Goal: Task Accomplishment & Management: Manage account settings

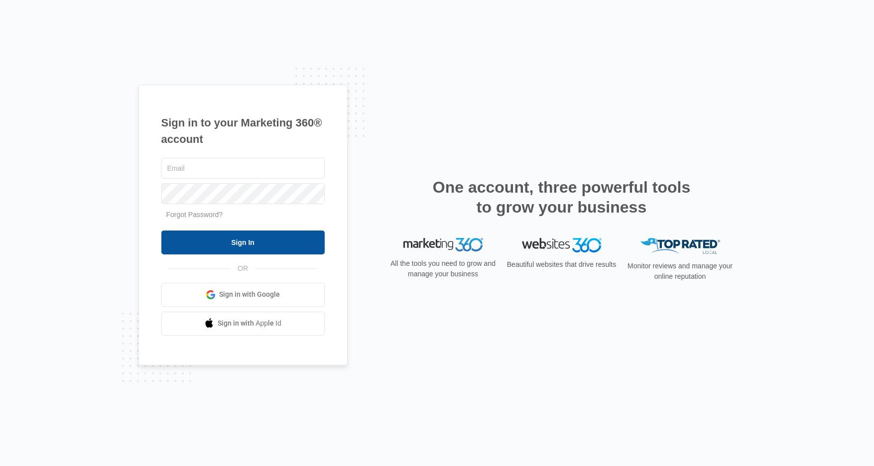
type input "[EMAIL_ADDRESS][DOMAIN_NAME]"
click at [230, 243] on input "Sign In" at bounding box center [242, 242] width 163 height 24
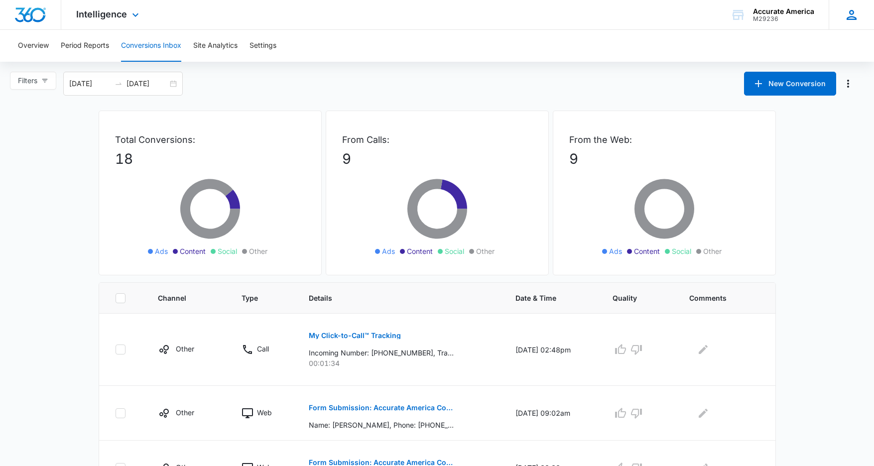
click at [849, 21] on icon at bounding box center [851, 14] width 15 height 15
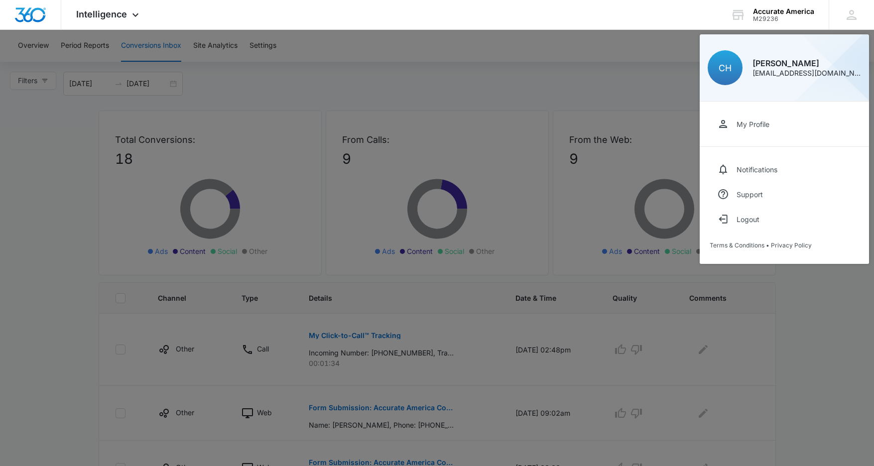
click at [542, 51] on div at bounding box center [437, 233] width 874 height 466
